Goal: Task Accomplishment & Management: Manage account settings

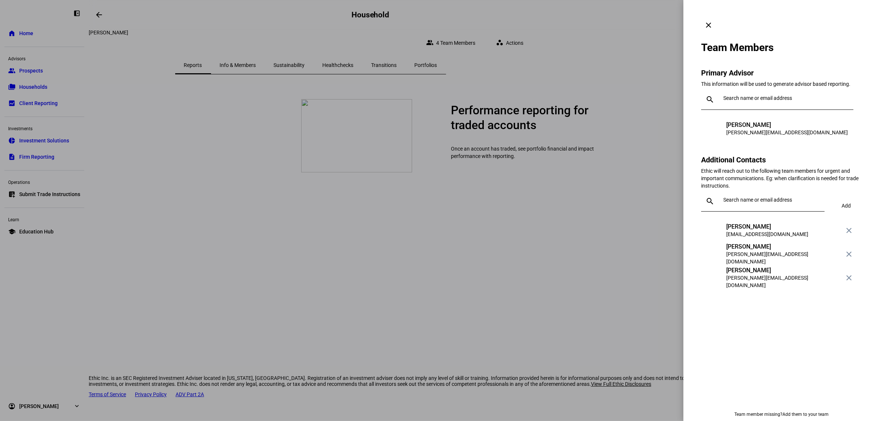
click at [718, 16] on span at bounding box center [709, 25] width 18 height 18
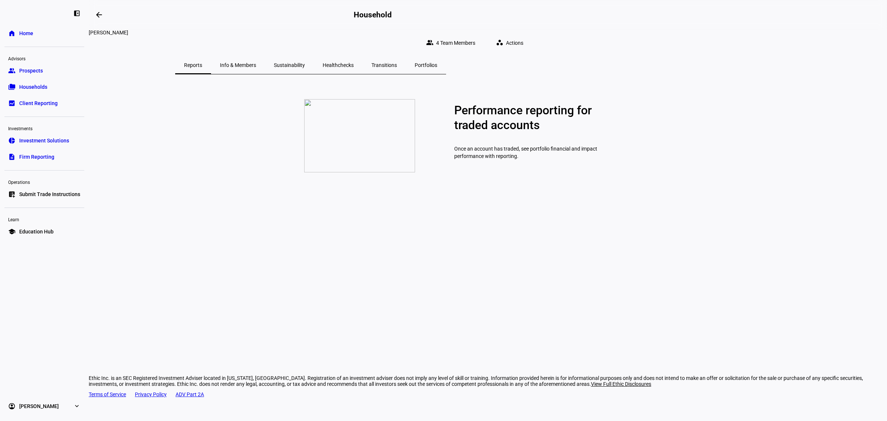
click at [34, 84] on span "Households" at bounding box center [33, 86] width 28 height 7
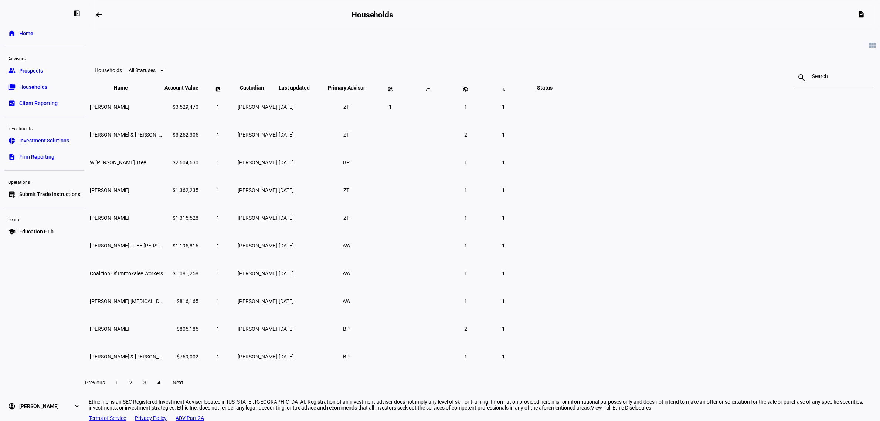
click at [812, 74] on div at bounding box center [833, 77] width 43 height 21
click at [812, 83] on div at bounding box center [833, 77] width 43 height 21
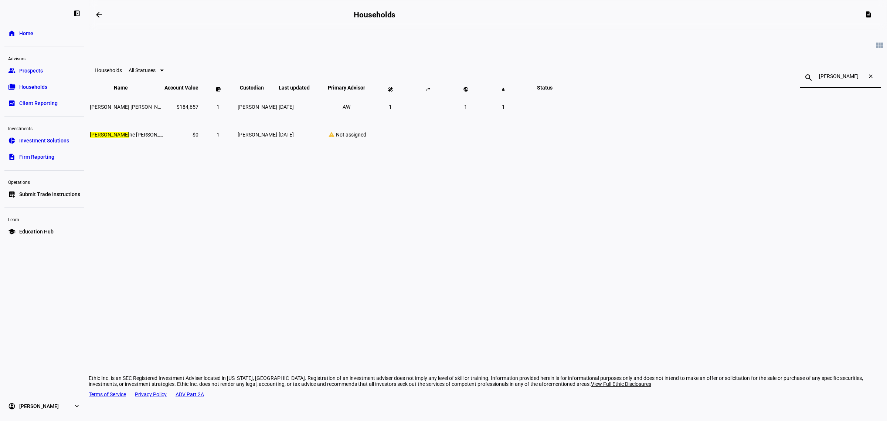
type input "[PERSON_NAME]"
click at [163, 148] on td "[PERSON_NAME]" at bounding box center [126, 134] width 74 height 27
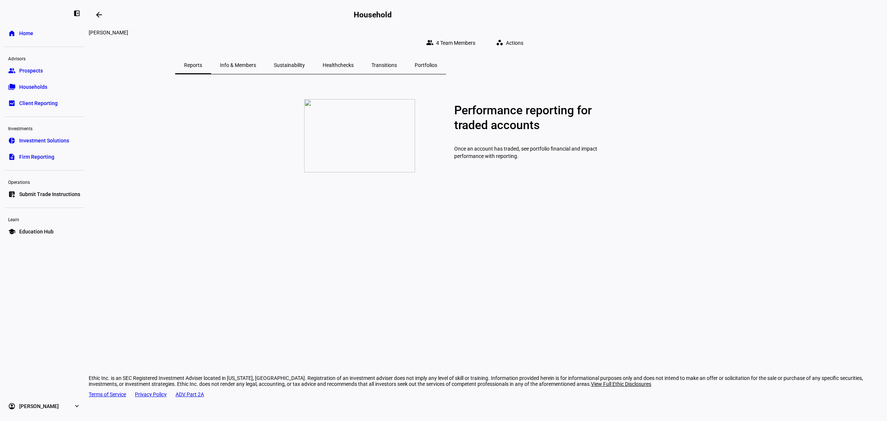
click at [524, 35] on span "Actions" at bounding box center [514, 42] width 17 height 15
click at [688, 71] on span "Invest More Capital" at bounding box center [675, 74] width 44 height 6
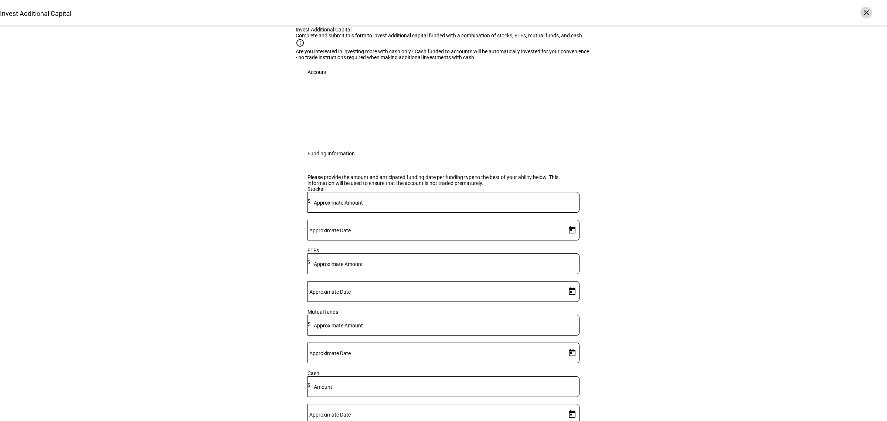
click at [864, 11] on div "×" at bounding box center [867, 13] width 12 height 12
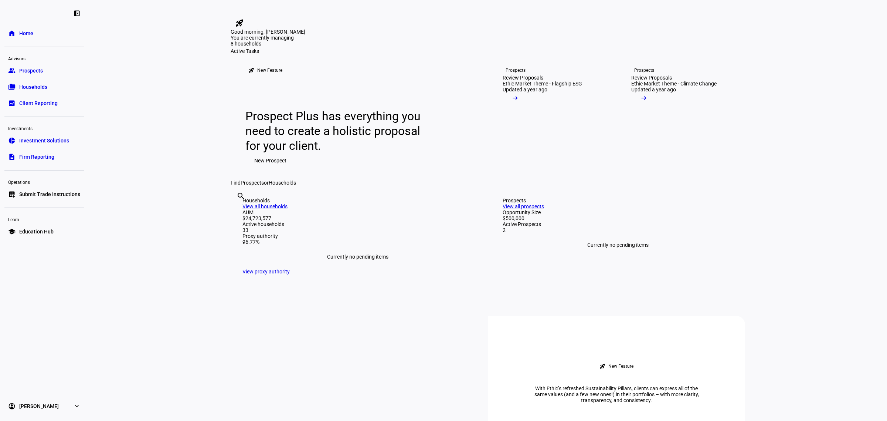
click at [31, 85] on span "Households" at bounding box center [33, 86] width 28 height 7
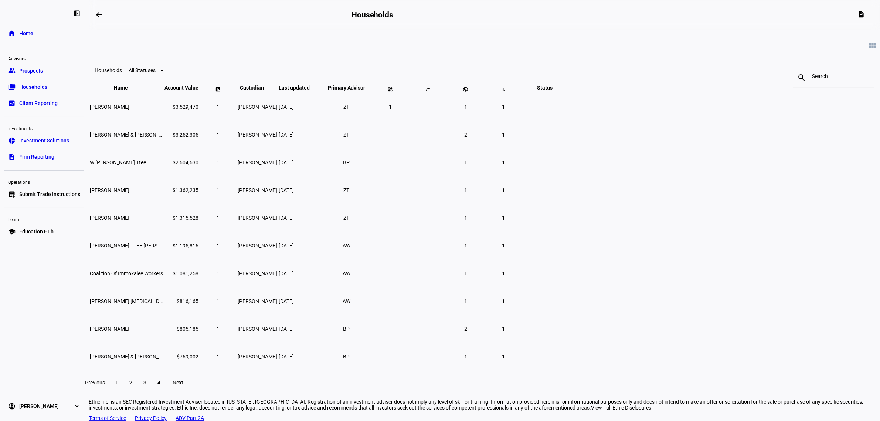
click at [160, 385] on span "4" at bounding box center [159, 382] width 3 height 6
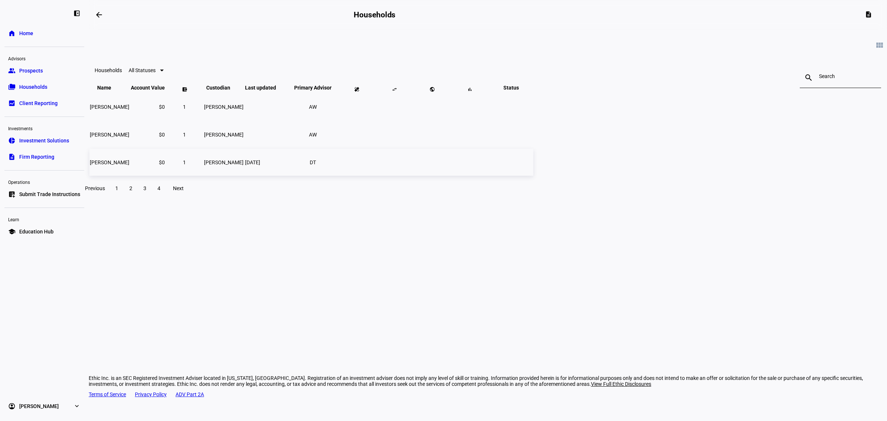
click at [129, 165] on span "[PERSON_NAME]" at bounding box center [110, 162] width 40 height 6
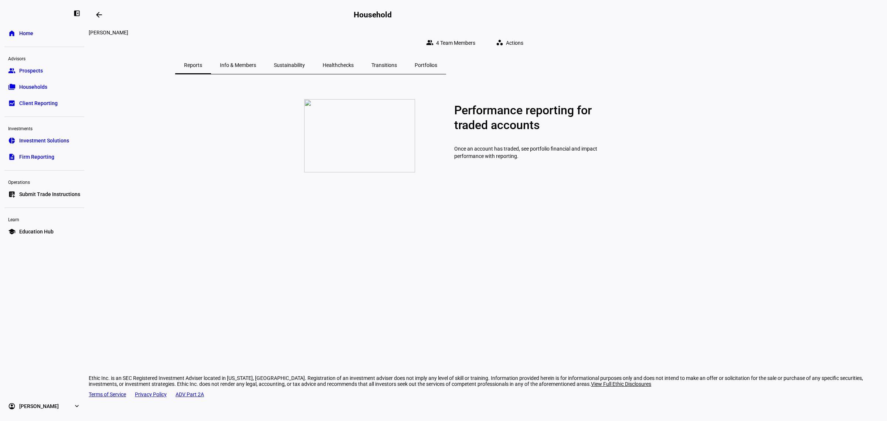
click at [524, 35] on span "Actions" at bounding box center [514, 42] width 17 height 15
click at [676, 106] on span "Change Settings" at bounding box center [672, 109] width 38 height 6
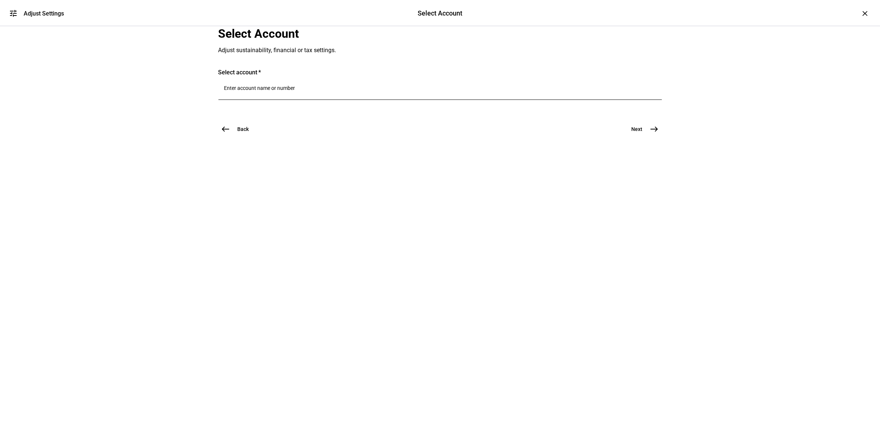
click at [263, 91] on input "Number" at bounding box center [440, 88] width 432 height 6
click at [277, 221] on span "[PERSON_NAME]" at bounding box center [273, 222] width 45 height 9
click at [655, 153] on mat-icon "east" at bounding box center [654, 148] width 9 height 9
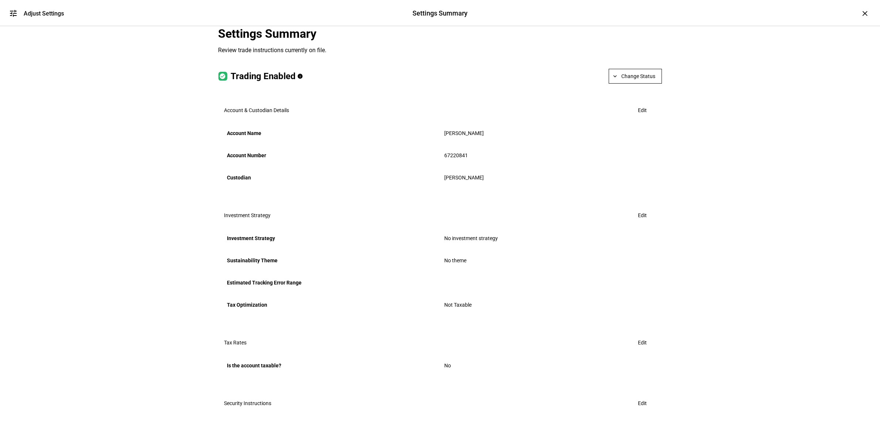
click at [629, 84] on span "Change Status" at bounding box center [639, 76] width 34 height 15
click at [710, 139] on div at bounding box center [440, 210] width 880 height 421
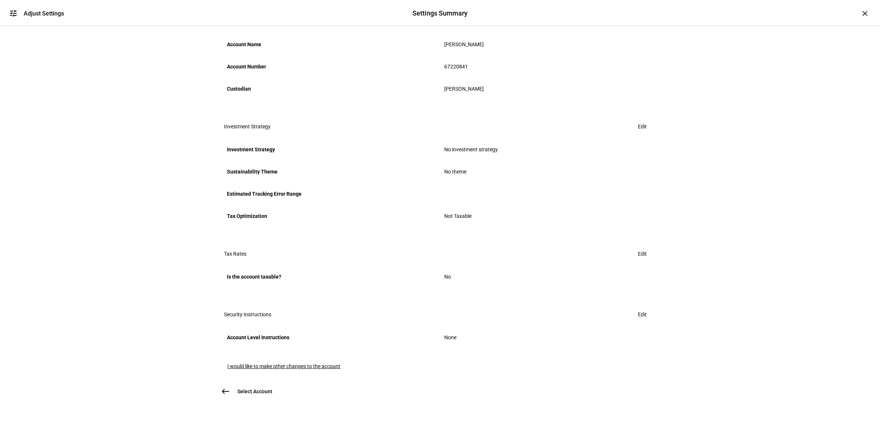
scroll to position [92, 0]
click at [642, 134] on span at bounding box center [643, 126] width 27 height 15
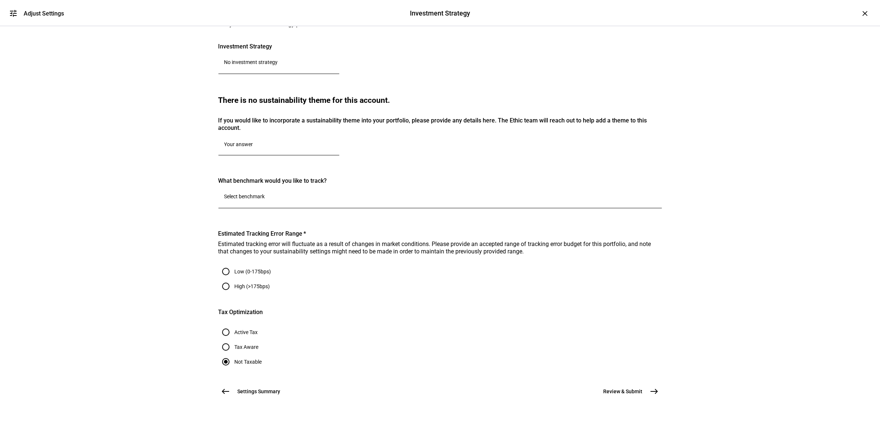
scroll to position [0, 0]
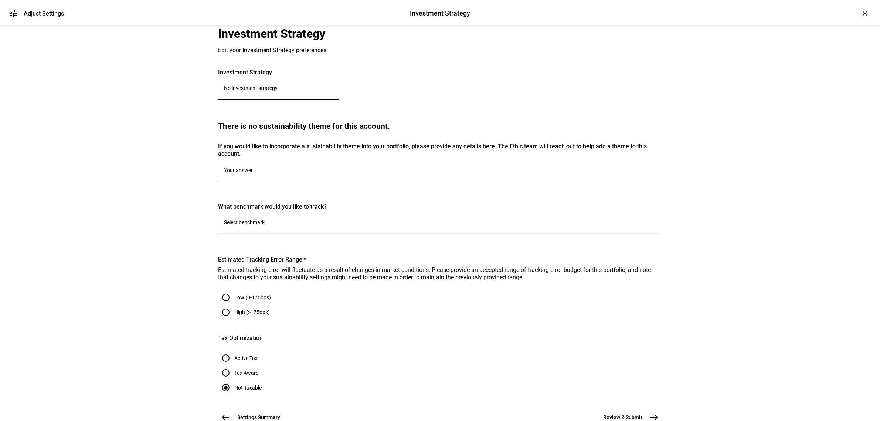
click at [253, 91] on input "No investment strategy" at bounding box center [278, 88] width 109 height 6
click at [281, 91] on input "No investment strategy" at bounding box center [278, 88] width 109 height 6
click at [290, 91] on input "No investment strategy" at bounding box center [278, 88] width 109 height 6
click at [314, 91] on input "No investment strategy" at bounding box center [278, 88] width 109 height 6
